Goal: Information Seeking & Learning: Learn about a topic

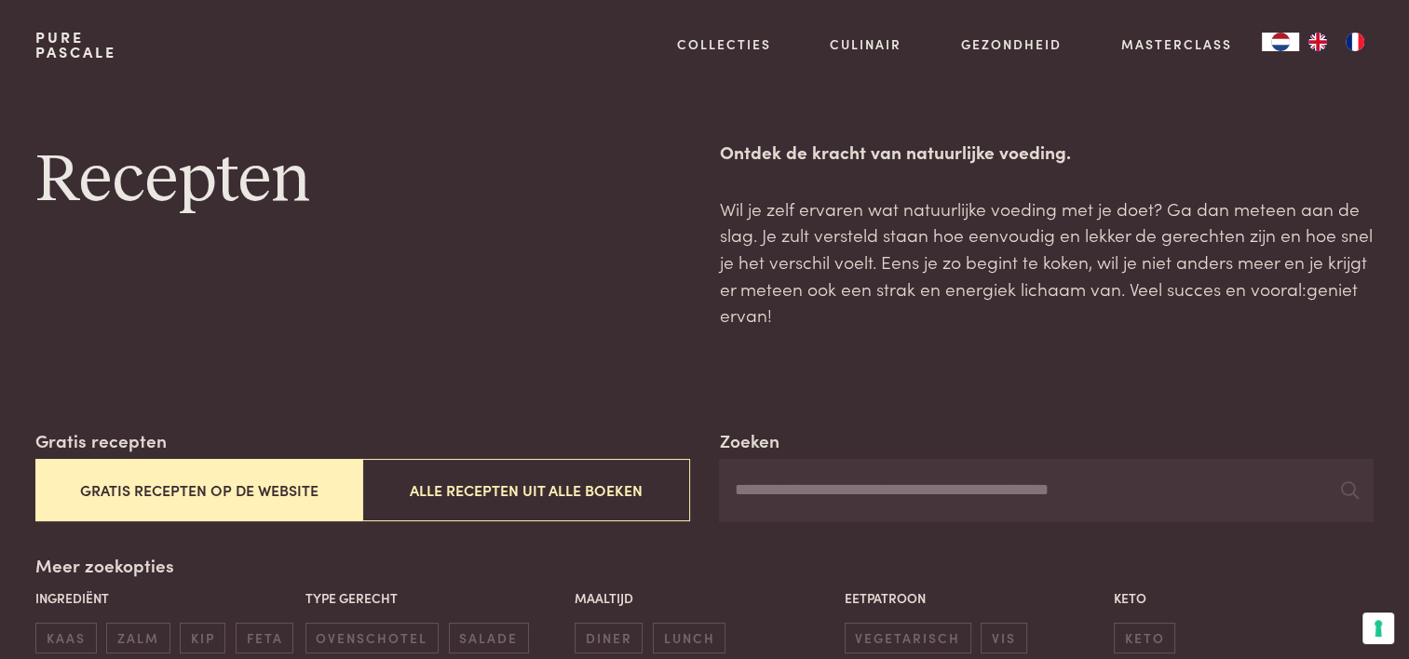
click at [68, 601] on p "Ingrediënt" at bounding box center [165, 598] width 260 height 20
click at [74, 589] on p "Ingrediënt" at bounding box center [165, 598] width 260 height 20
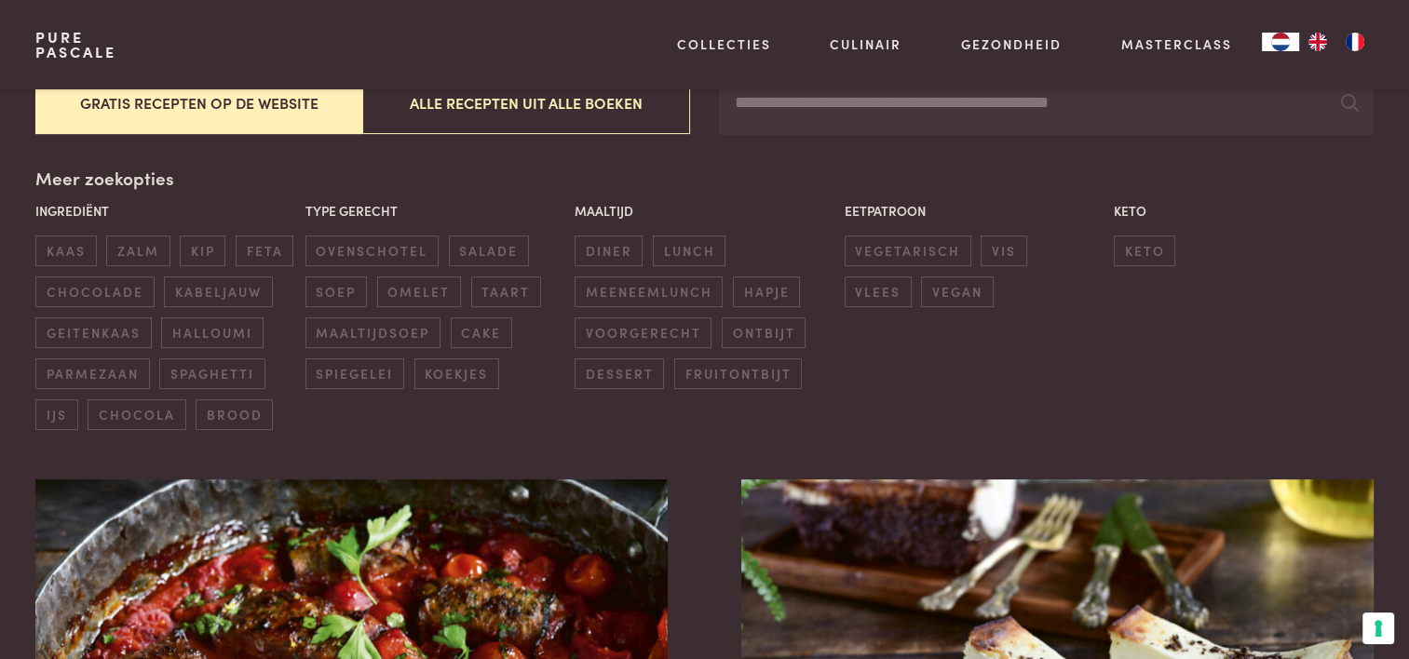
scroll to position [479, 0]
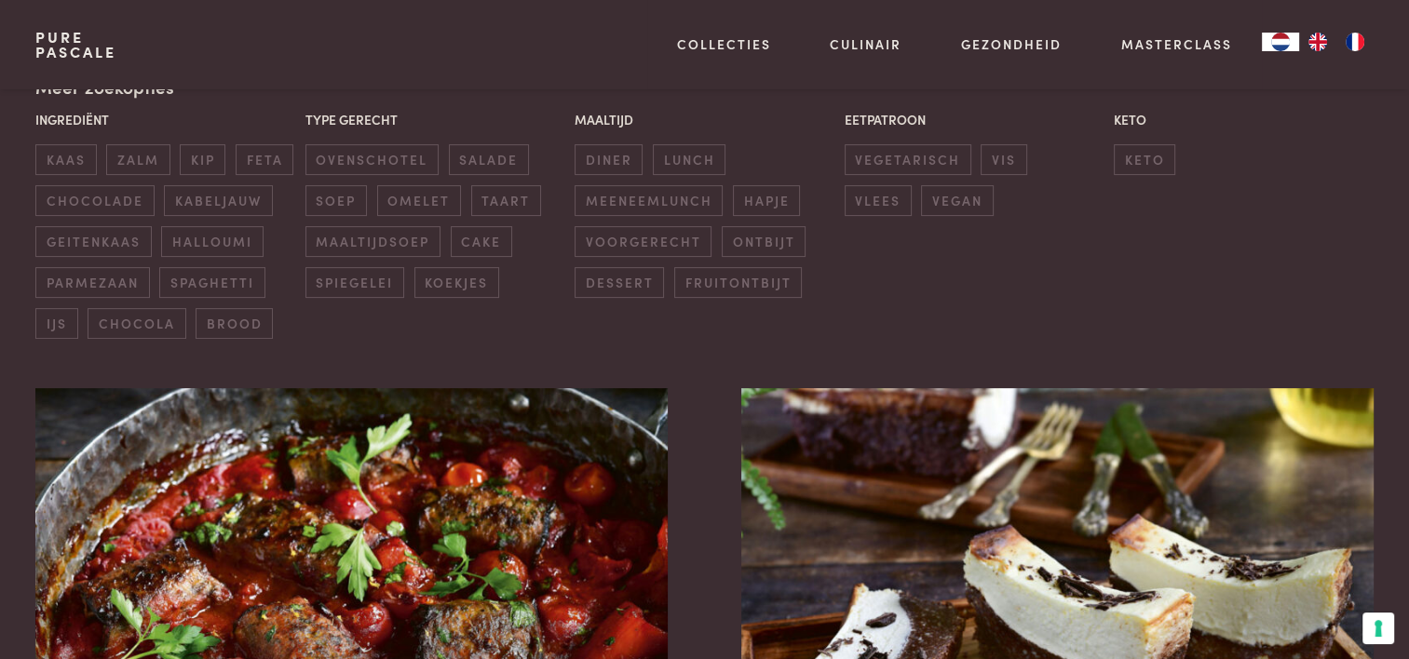
click at [66, 123] on p "Ingrediënt" at bounding box center [165, 120] width 260 height 20
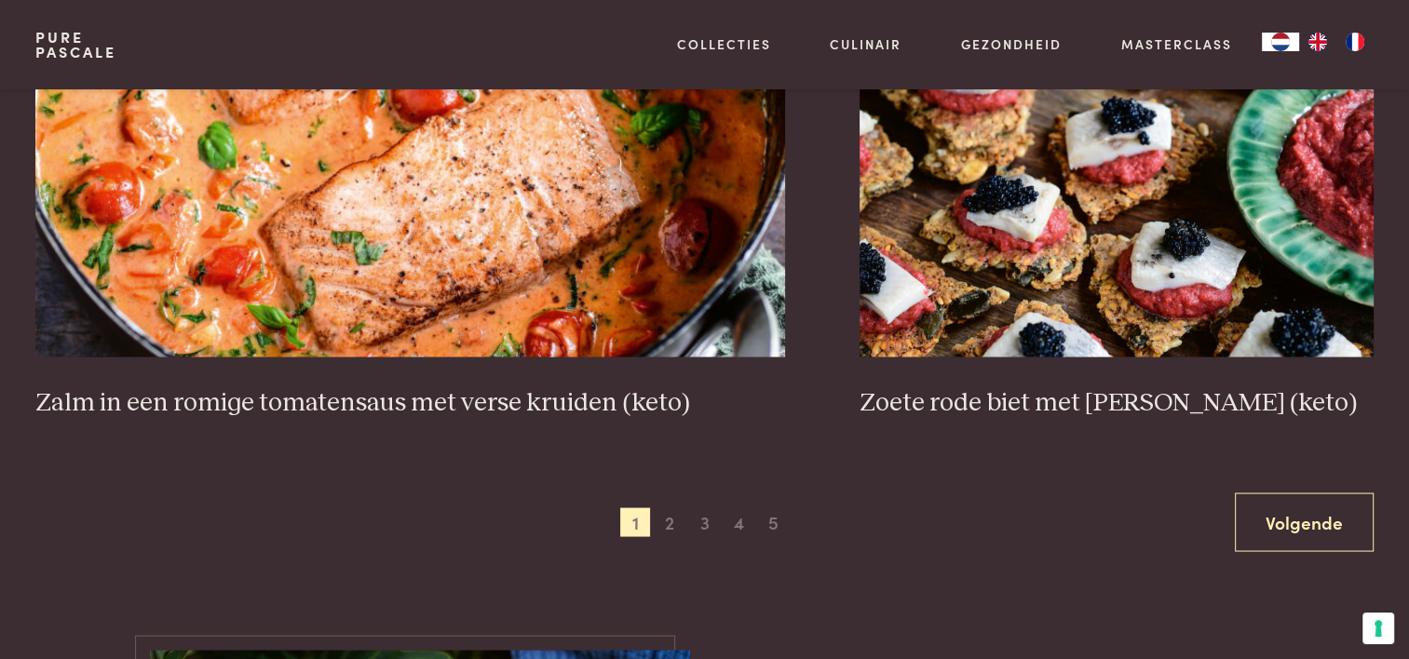
scroll to position [3467, 0]
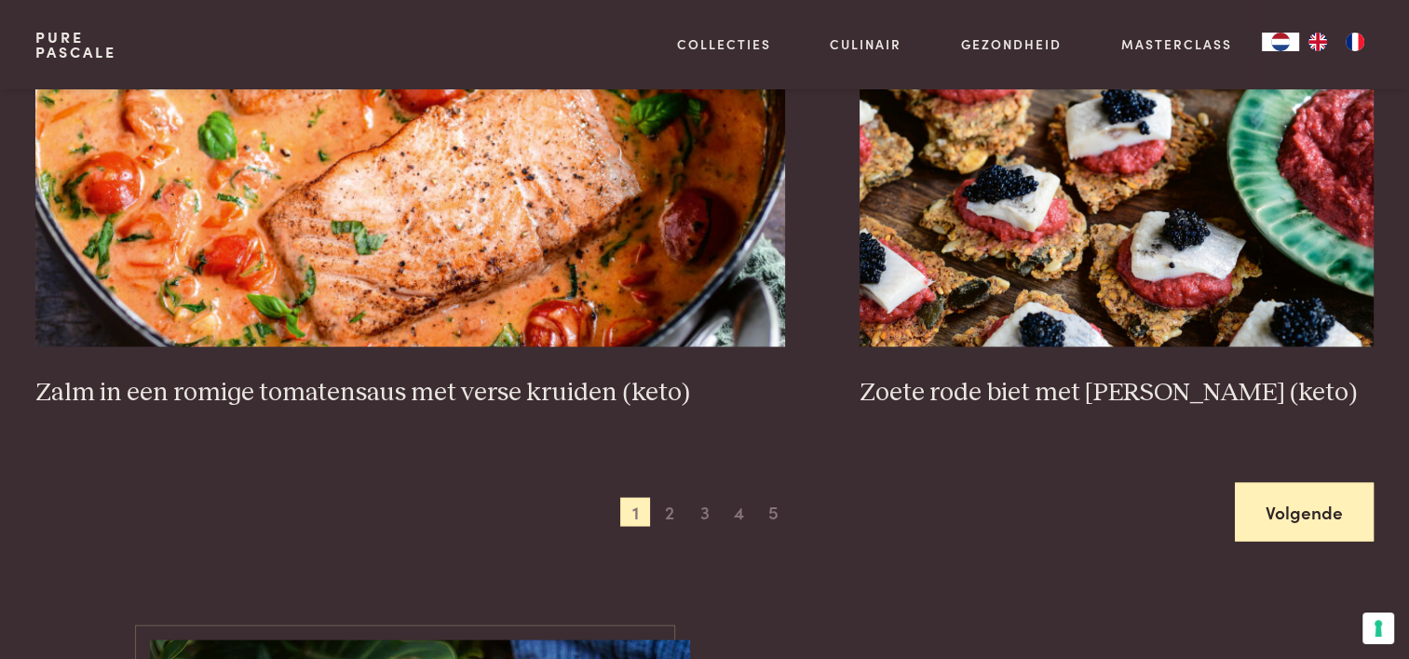
click at [1287, 496] on link "Volgende" at bounding box center [1304, 511] width 139 height 59
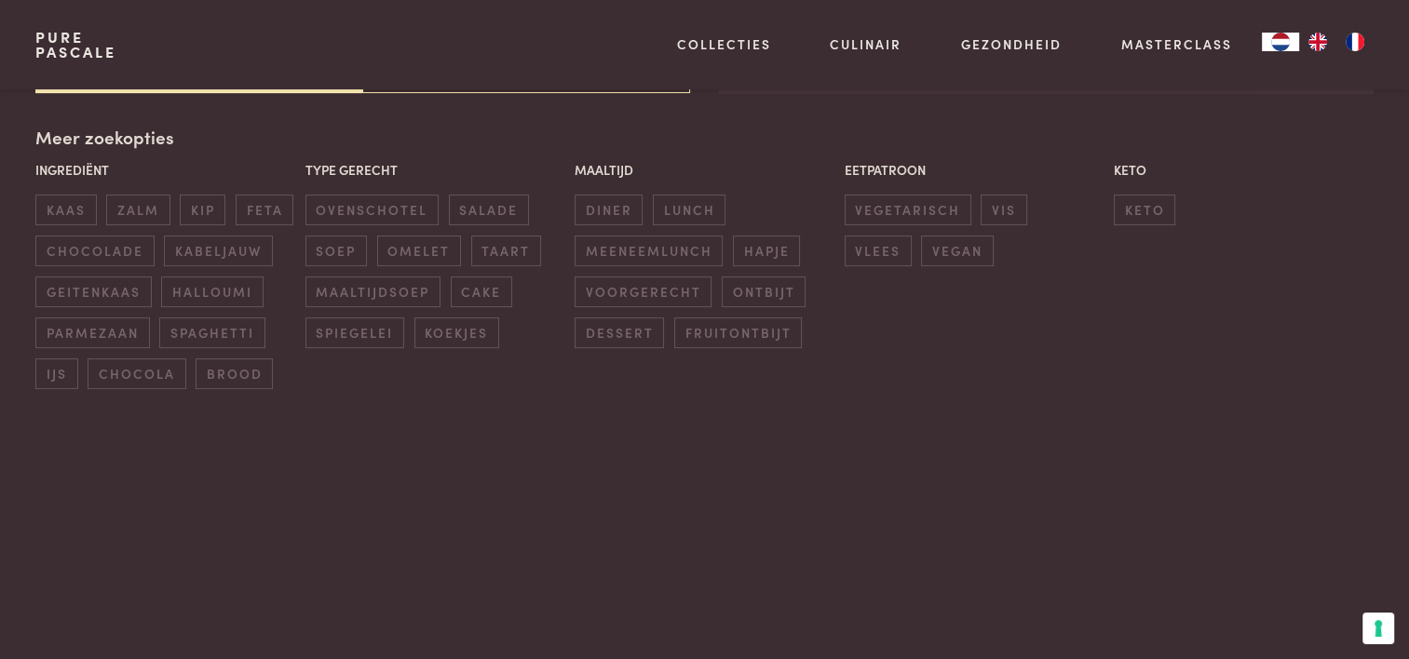
scroll to position [427, 0]
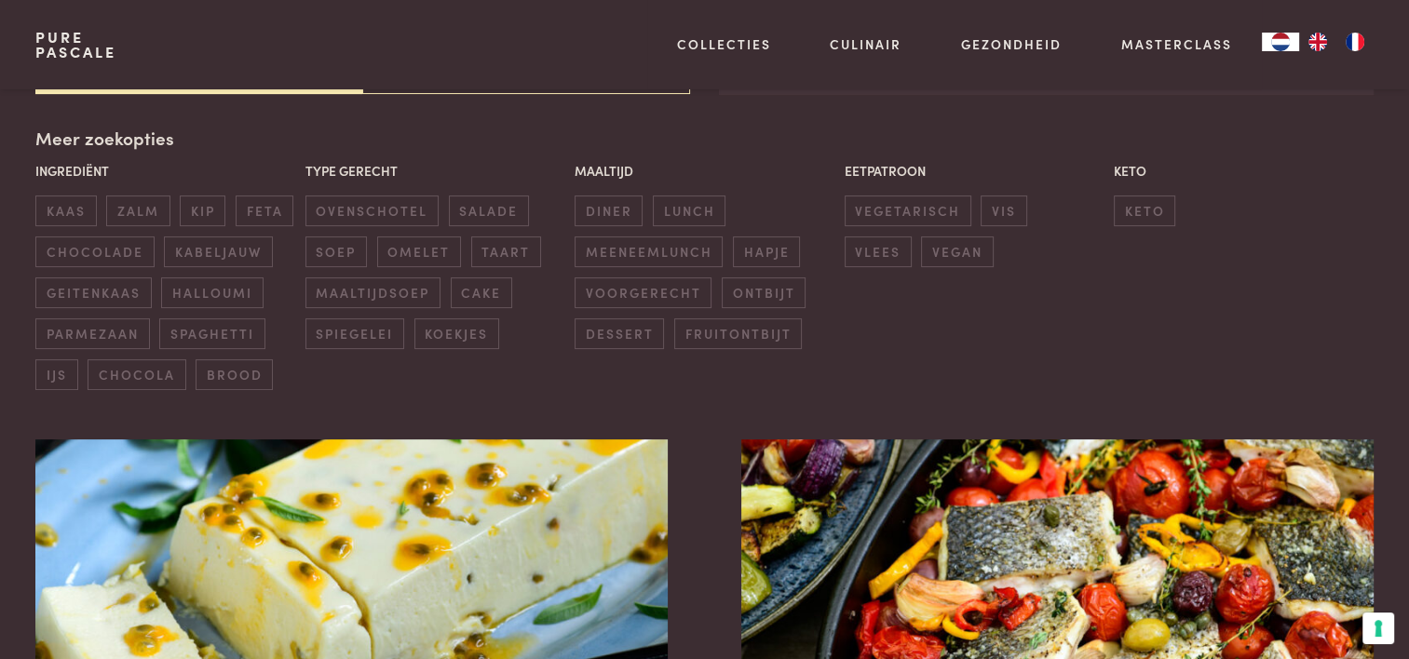
drag, startPoint x: 1404, startPoint y: 83, endPoint x: 1408, endPoint y: 129, distance: 46.7
drag, startPoint x: 1408, startPoint y: 129, endPoint x: 1296, endPoint y: 204, distance: 134.3
click at [1292, 206] on div "Keto keto" at bounding box center [1243, 193] width 269 height 75
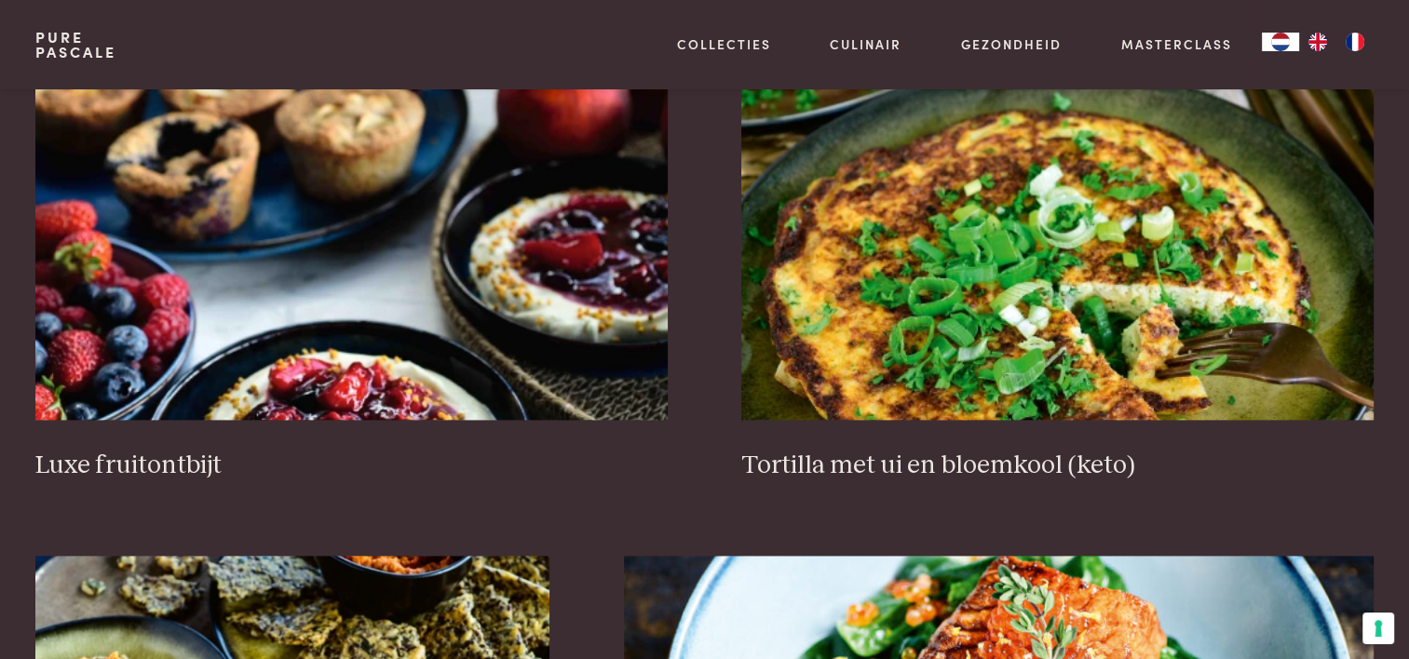
scroll to position [2328, 0]
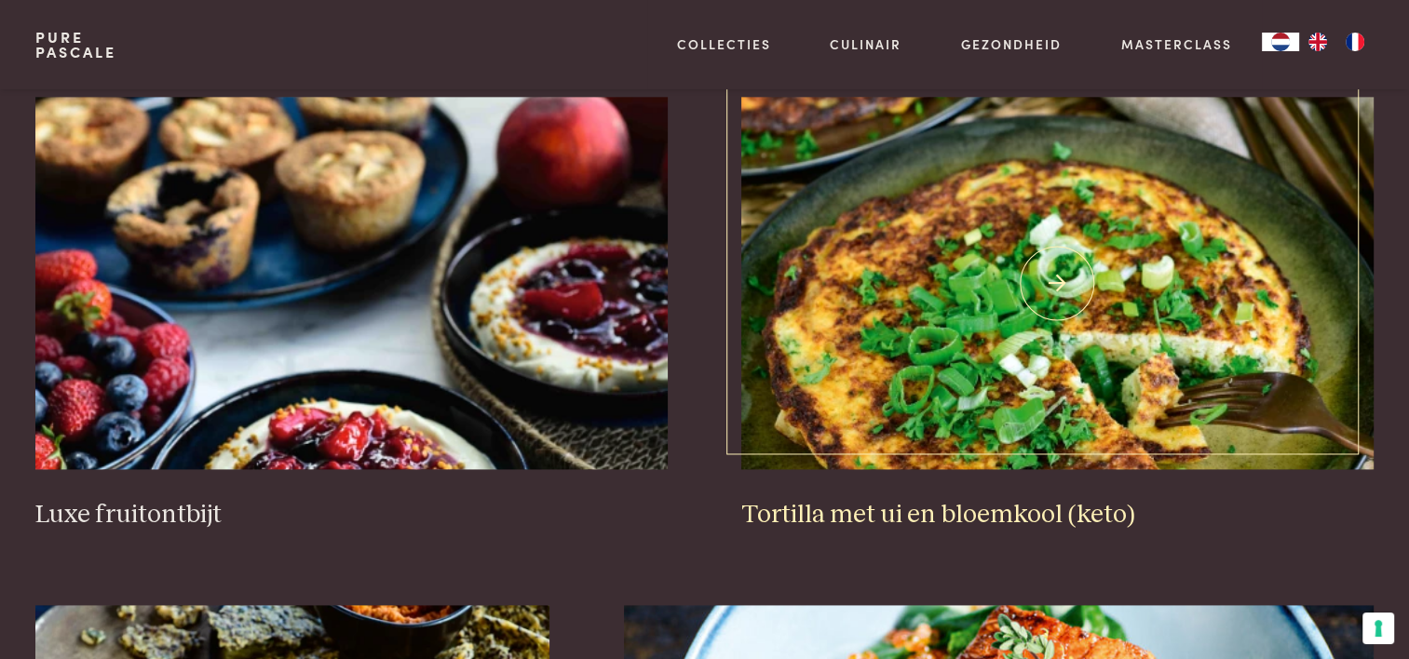
click at [939, 514] on h3 "Tortilla met ui en bloemkool (keto)" at bounding box center [1056, 515] width 631 height 33
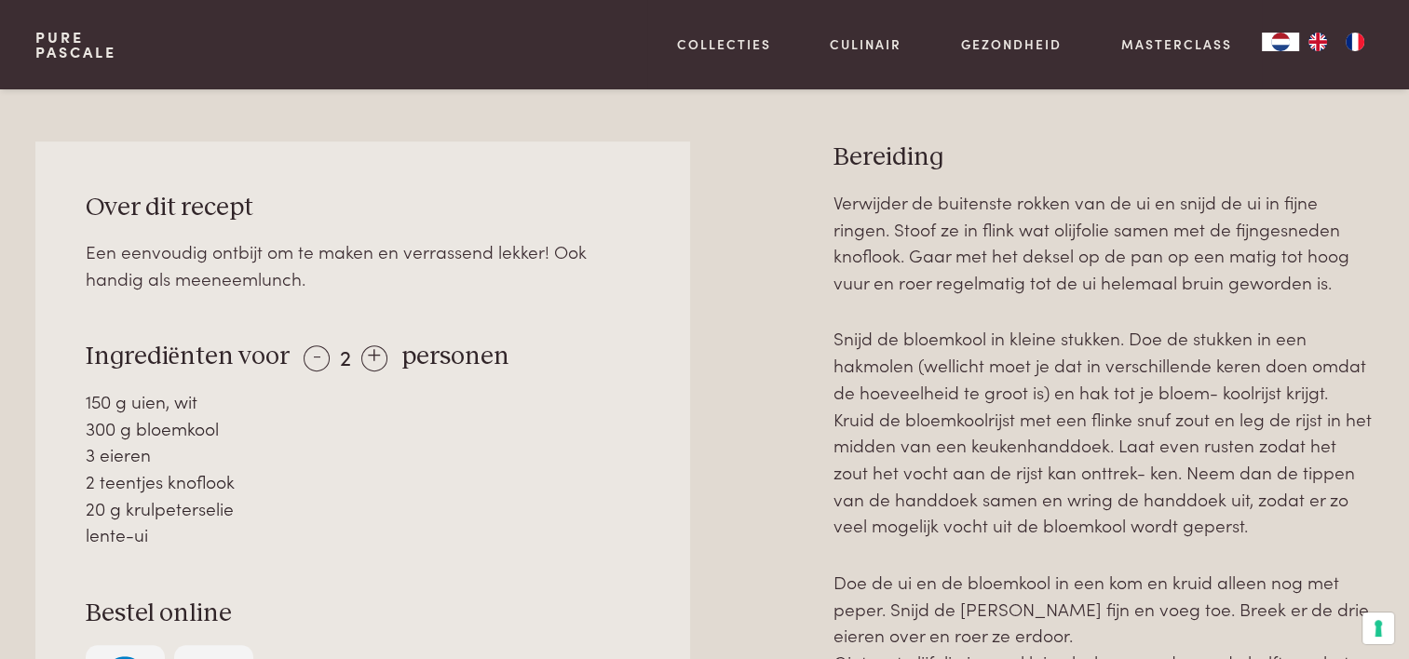
scroll to position [831, 0]
